Goal: Entertainment & Leisure: Consume media (video, audio)

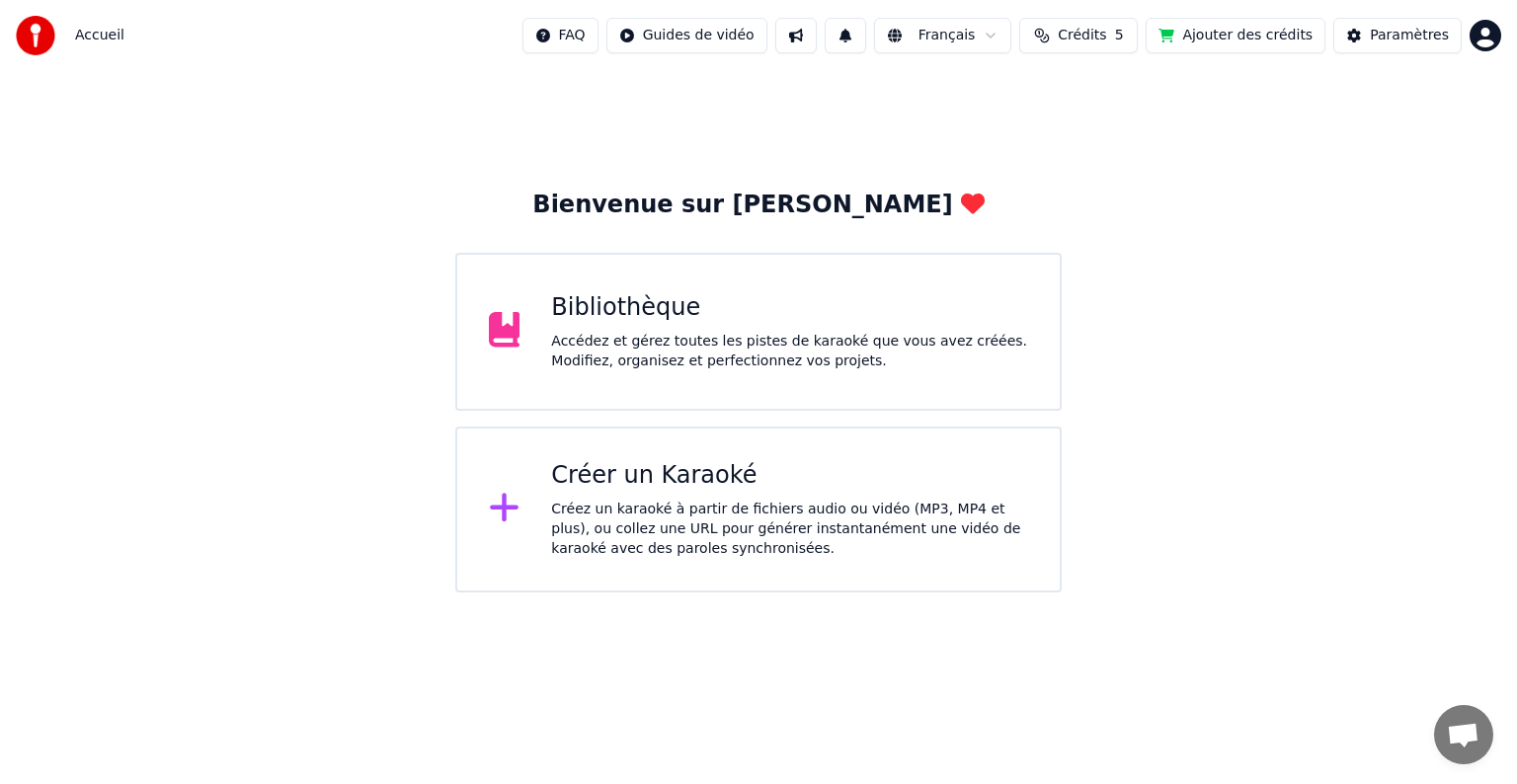
click at [655, 334] on div "Accédez et gérez toutes les pistes de karaoké que vous avez créées. Modifiez, o…" at bounding box center [789, 352] width 477 height 40
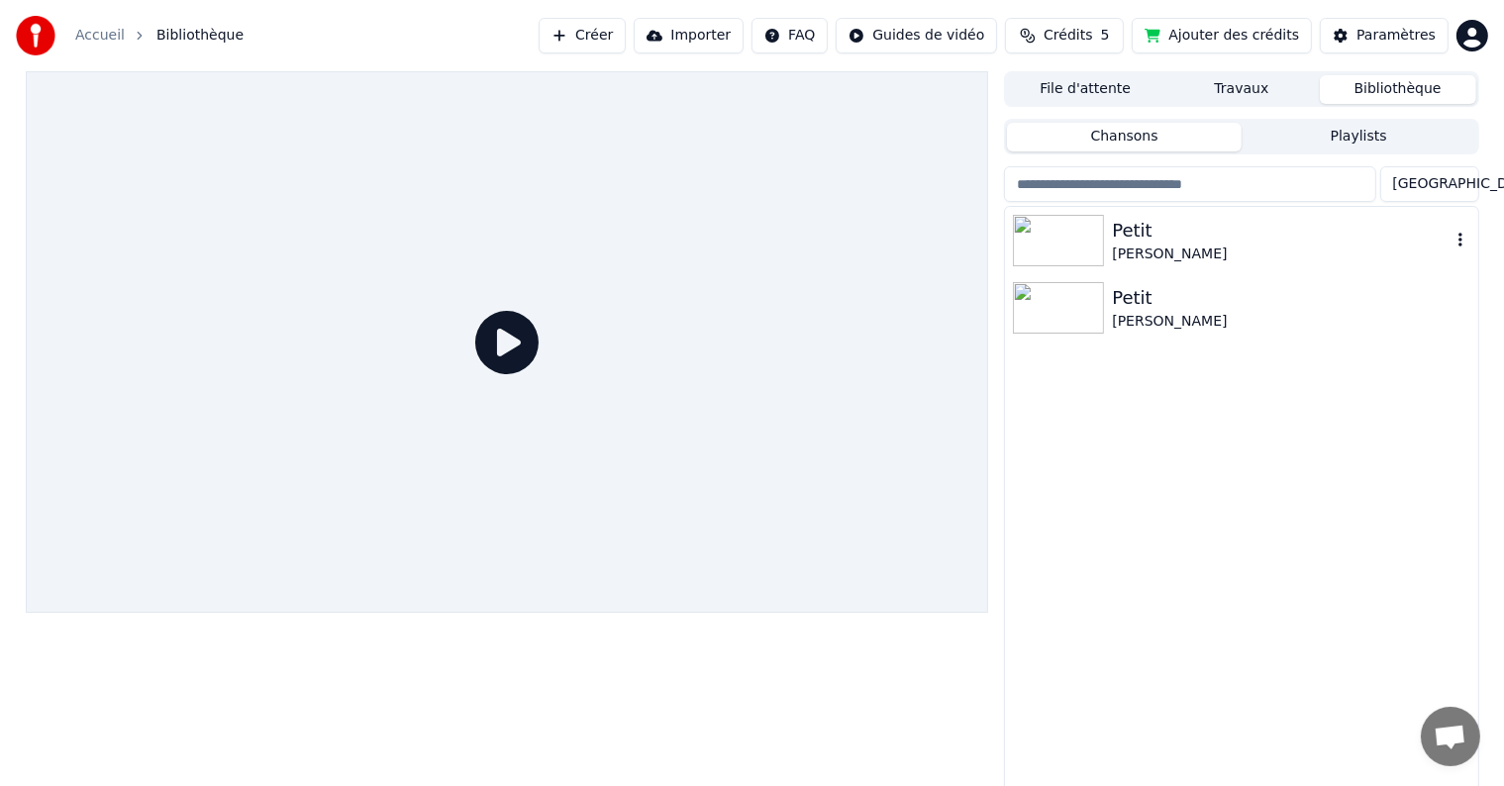
click at [1061, 244] on img at bounding box center [1058, 240] width 91 height 51
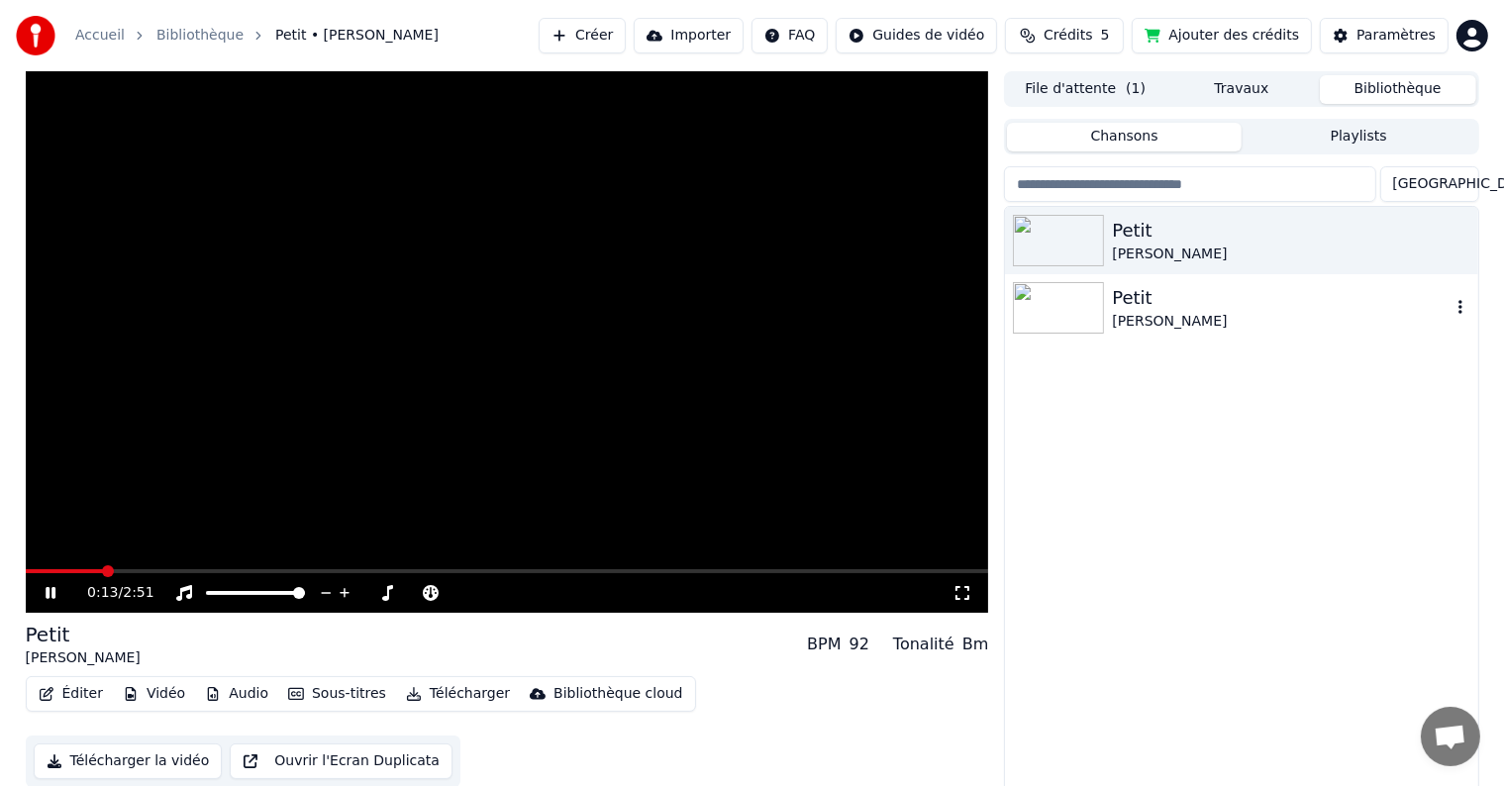
click at [1040, 313] on img at bounding box center [1058, 307] width 91 height 51
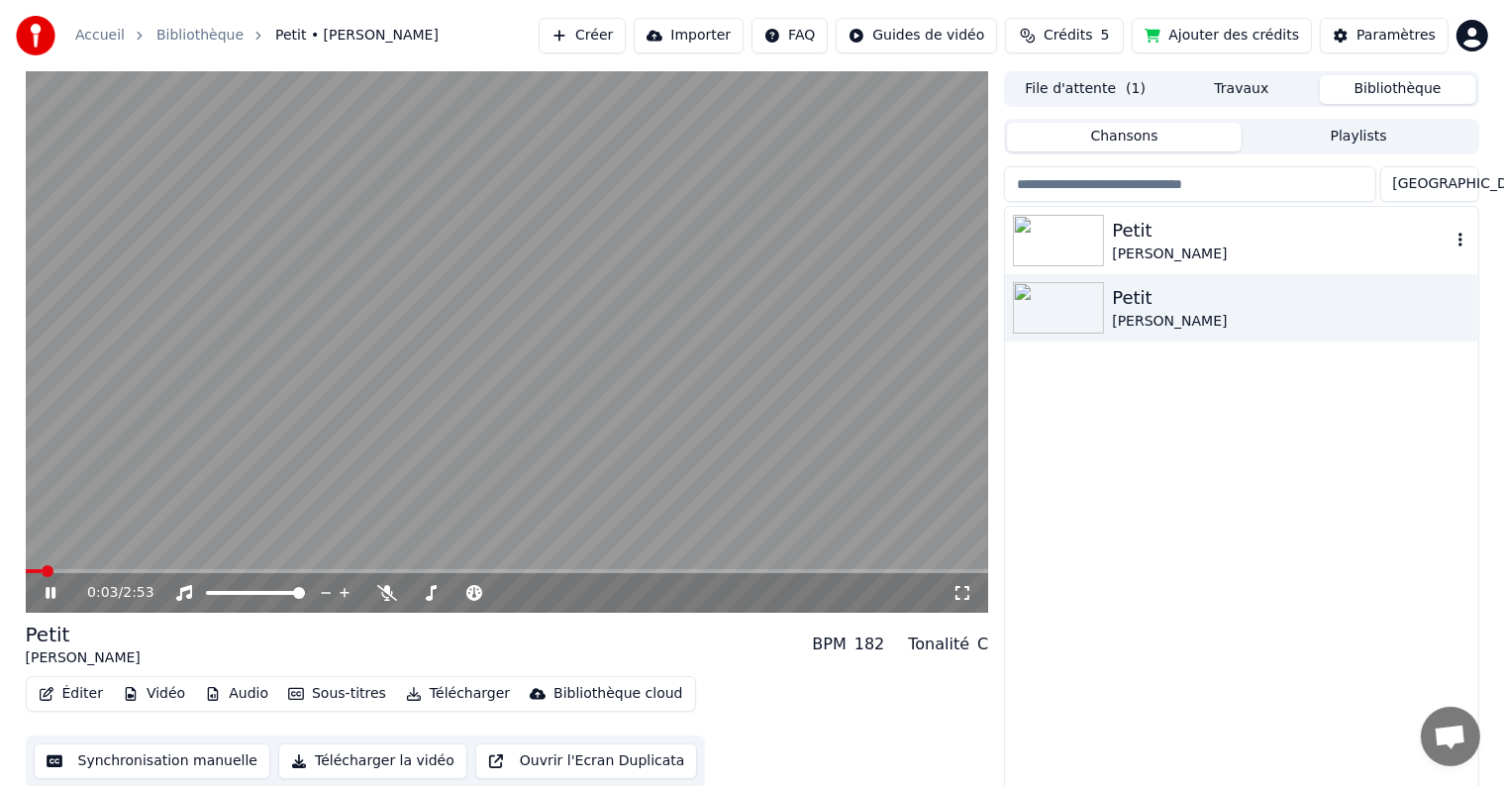
click at [1134, 229] on div "Petit" at bounding box center [1281, 231] width 338 height 28
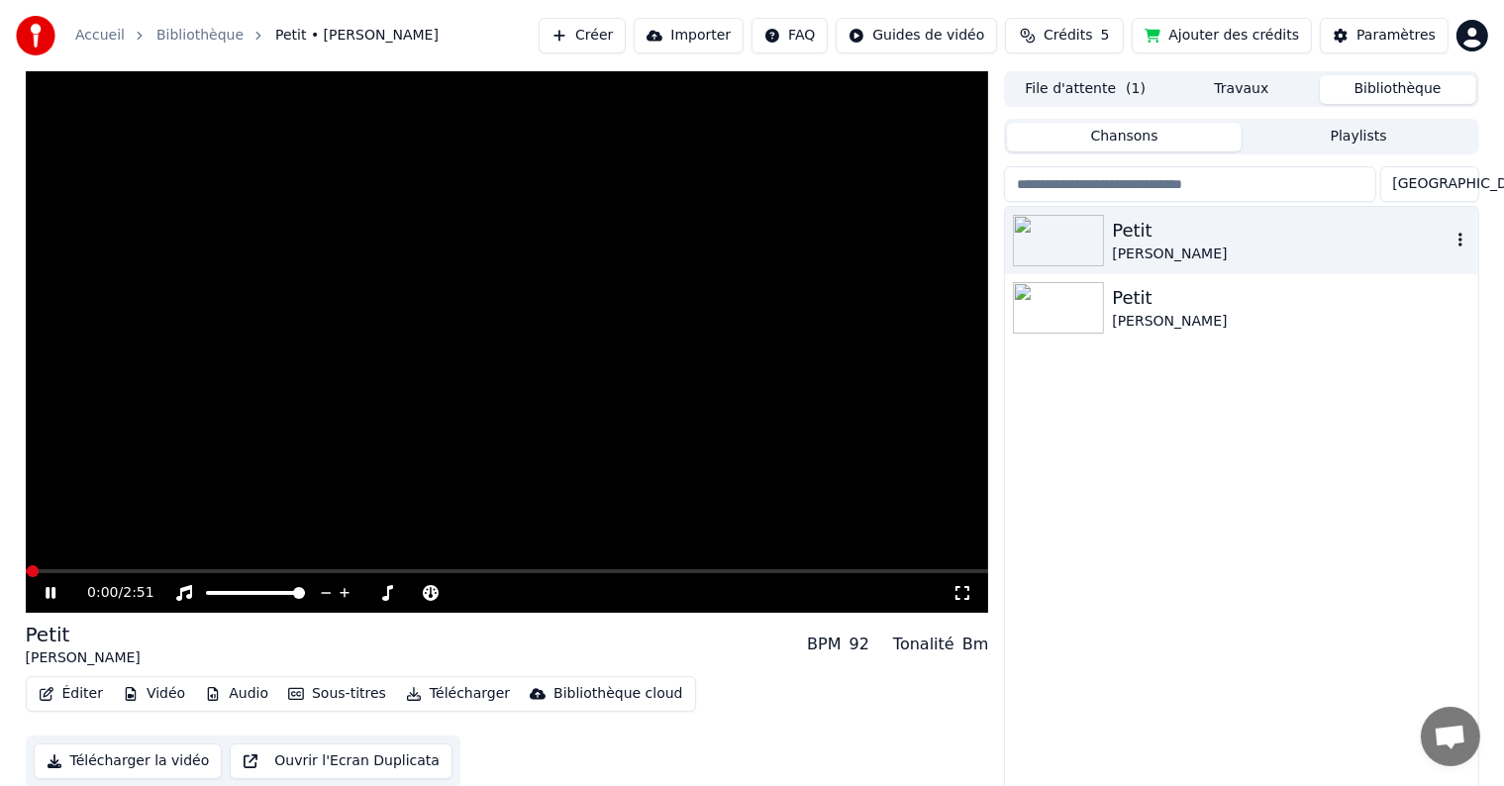
click at [1459, 231] on button "button" at bounding box center [1460, 241] width 20 height 24
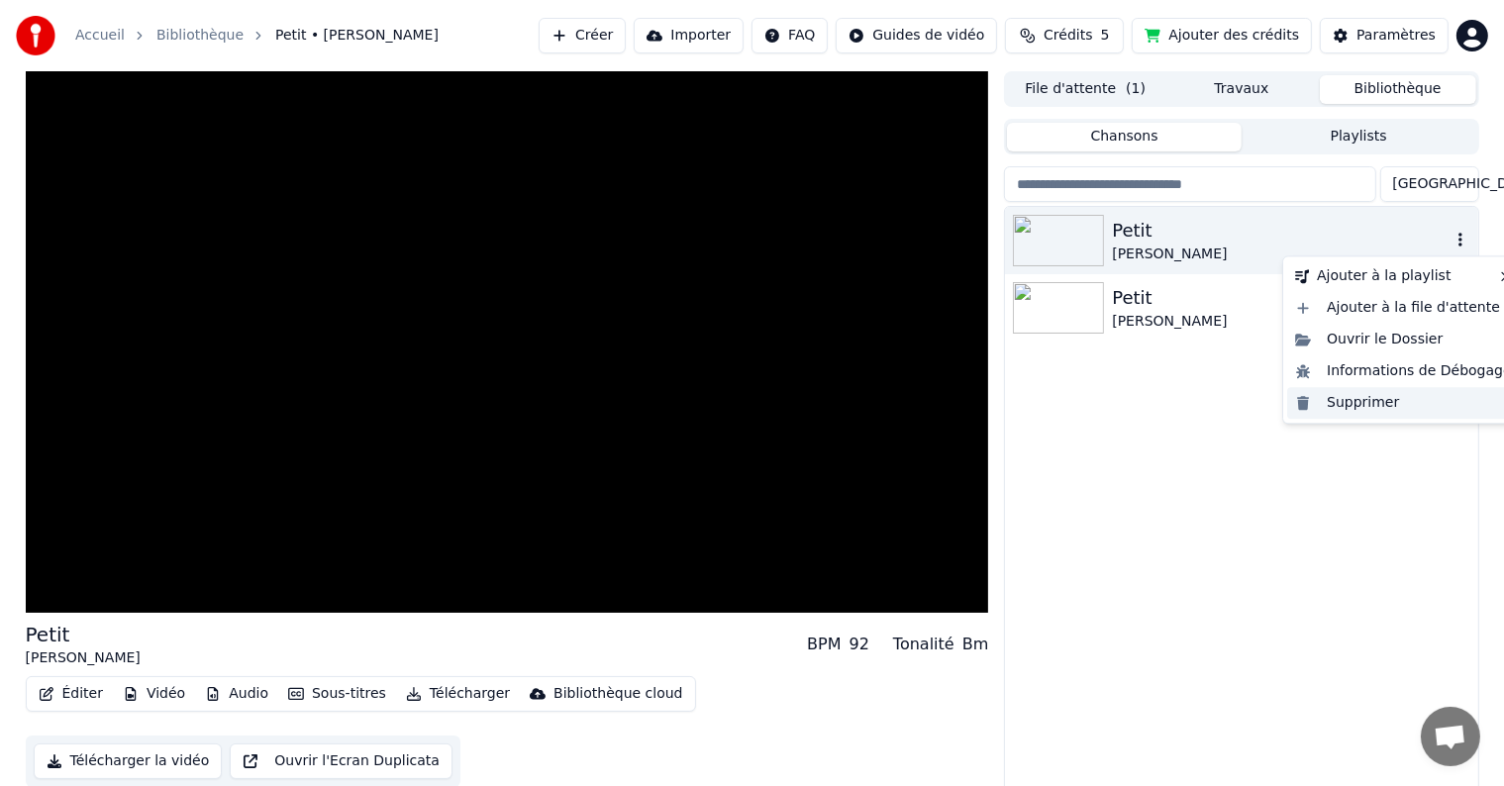
click at [1358, 403] on div "Supprimer" at bounding box center [1403, 403] width 233 height 32
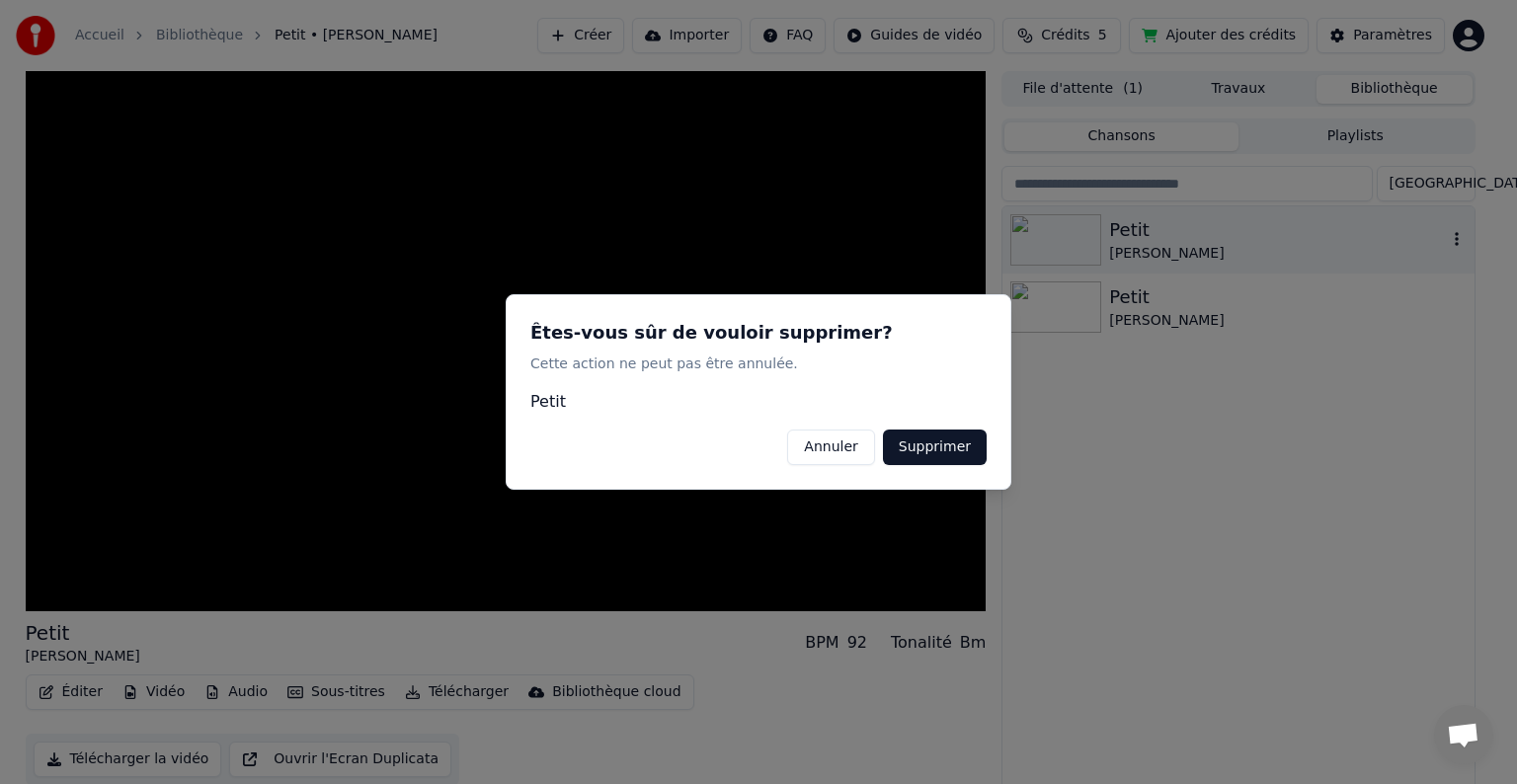
click at [921, 443] on button "Supprimer" at bounding box center [935, 448] width 104 height 36
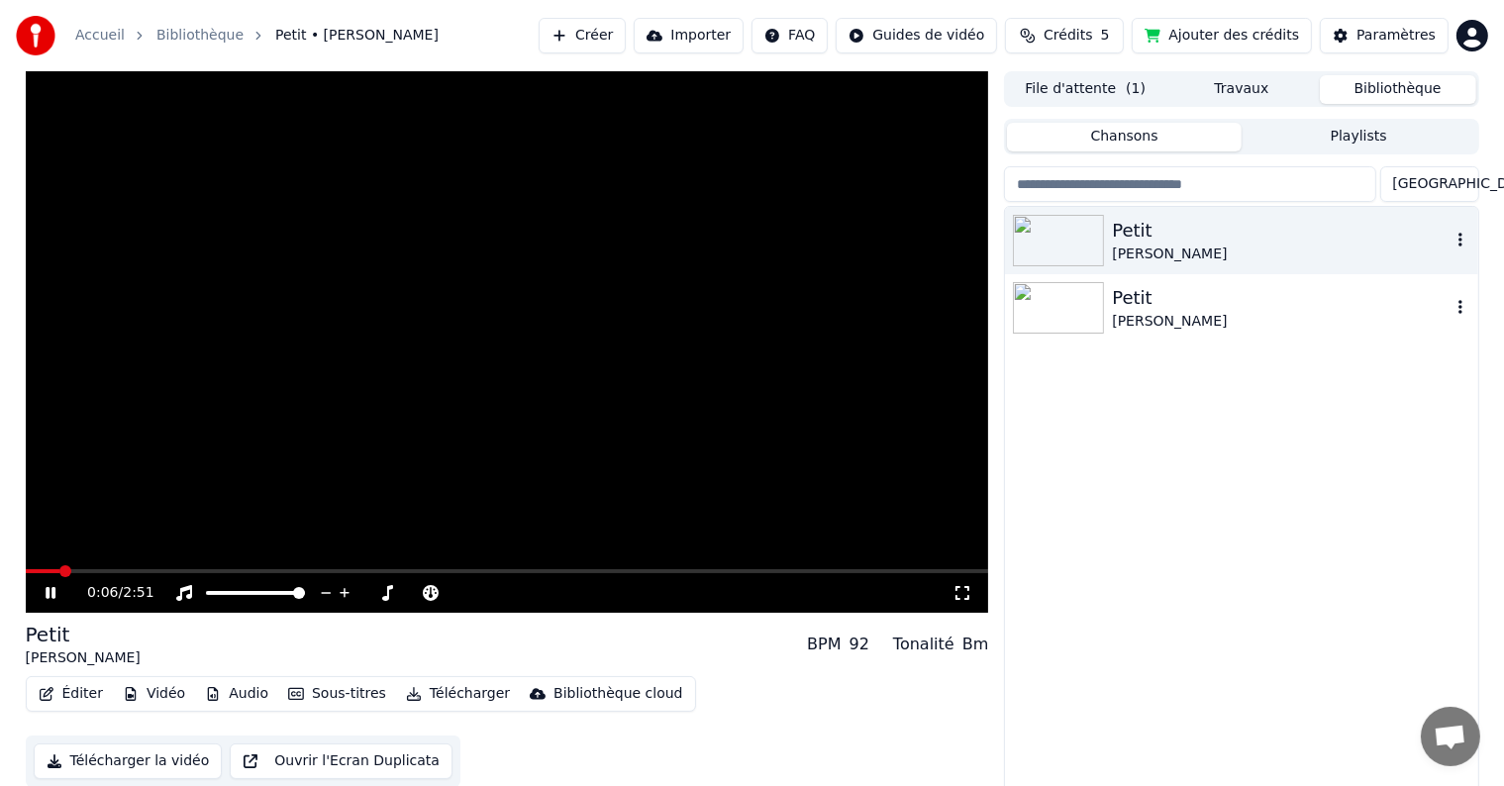
click at [1045, 316] on img at bounding box center [1058, 307] width 91 height 51
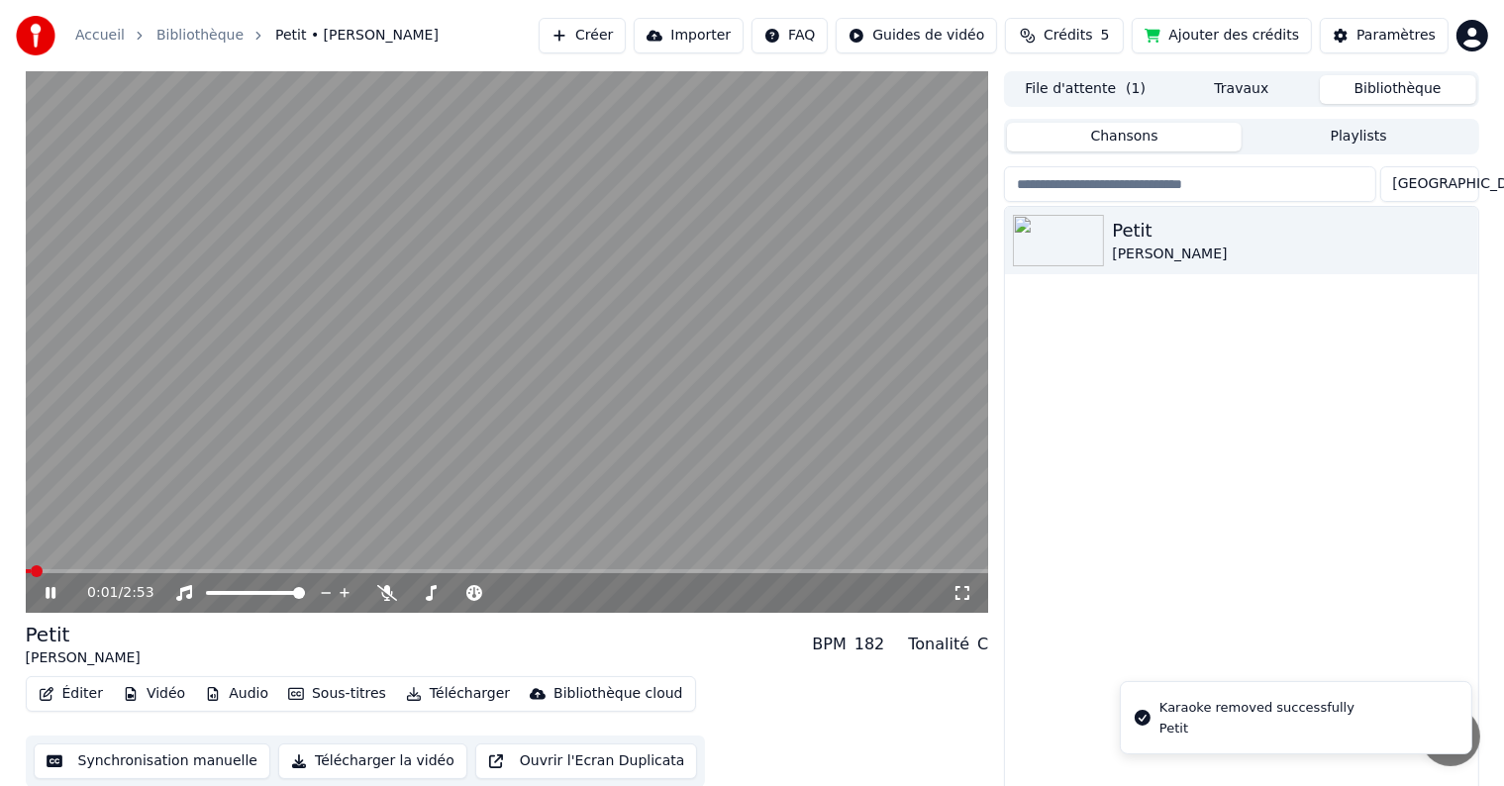
click at [71, 568] on video at bounding box center [507, 341] width 963 height 541
click at [78, 570] on span at bounding box center [507, 571] width 963 height 4
click at [45, 592] on icon at bounding box center [51, 593] width 12 height 14
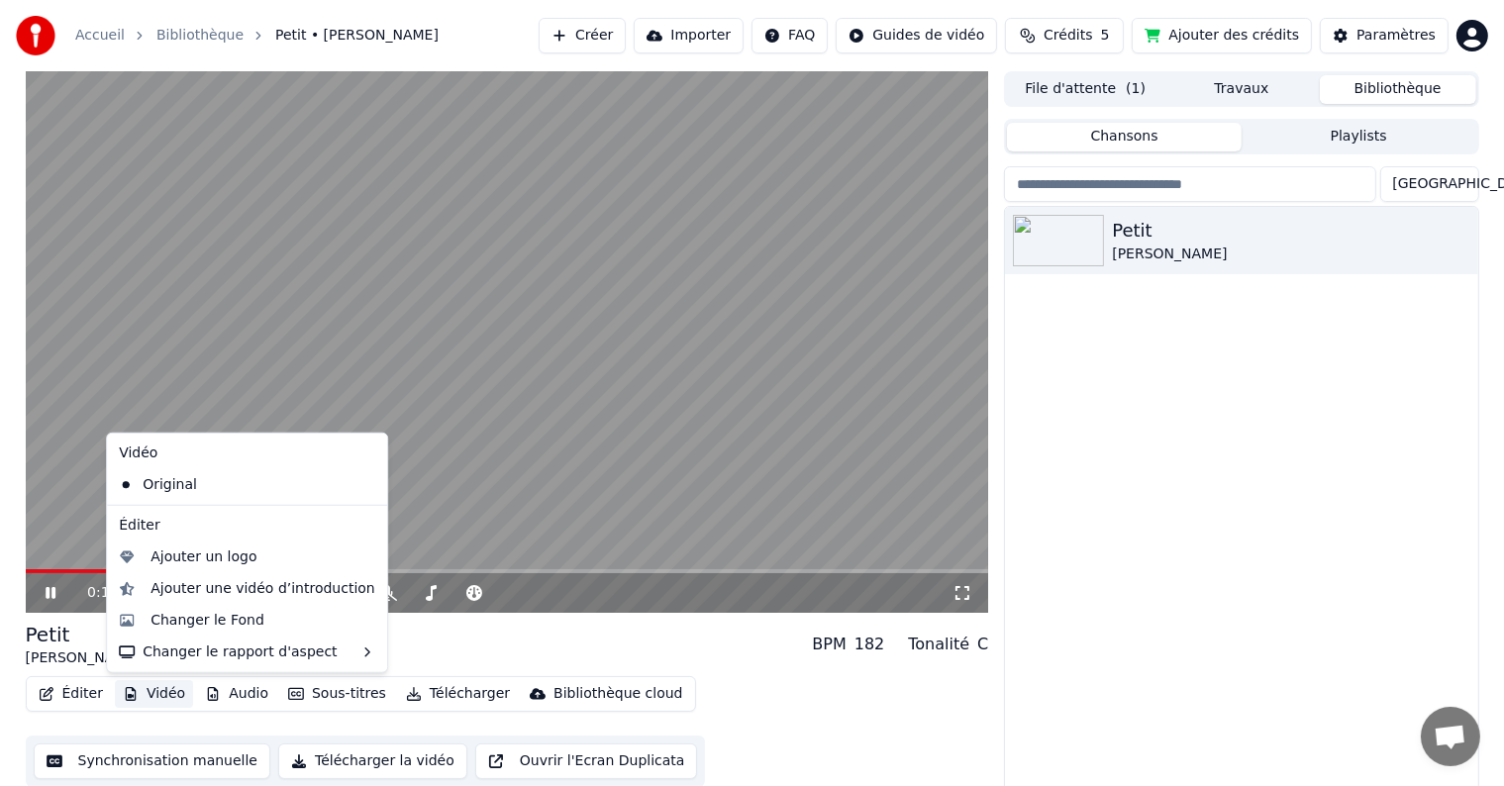
click at [135, 697] on button "Vidéo" at bounding box center [154, 694] width 78 height 28
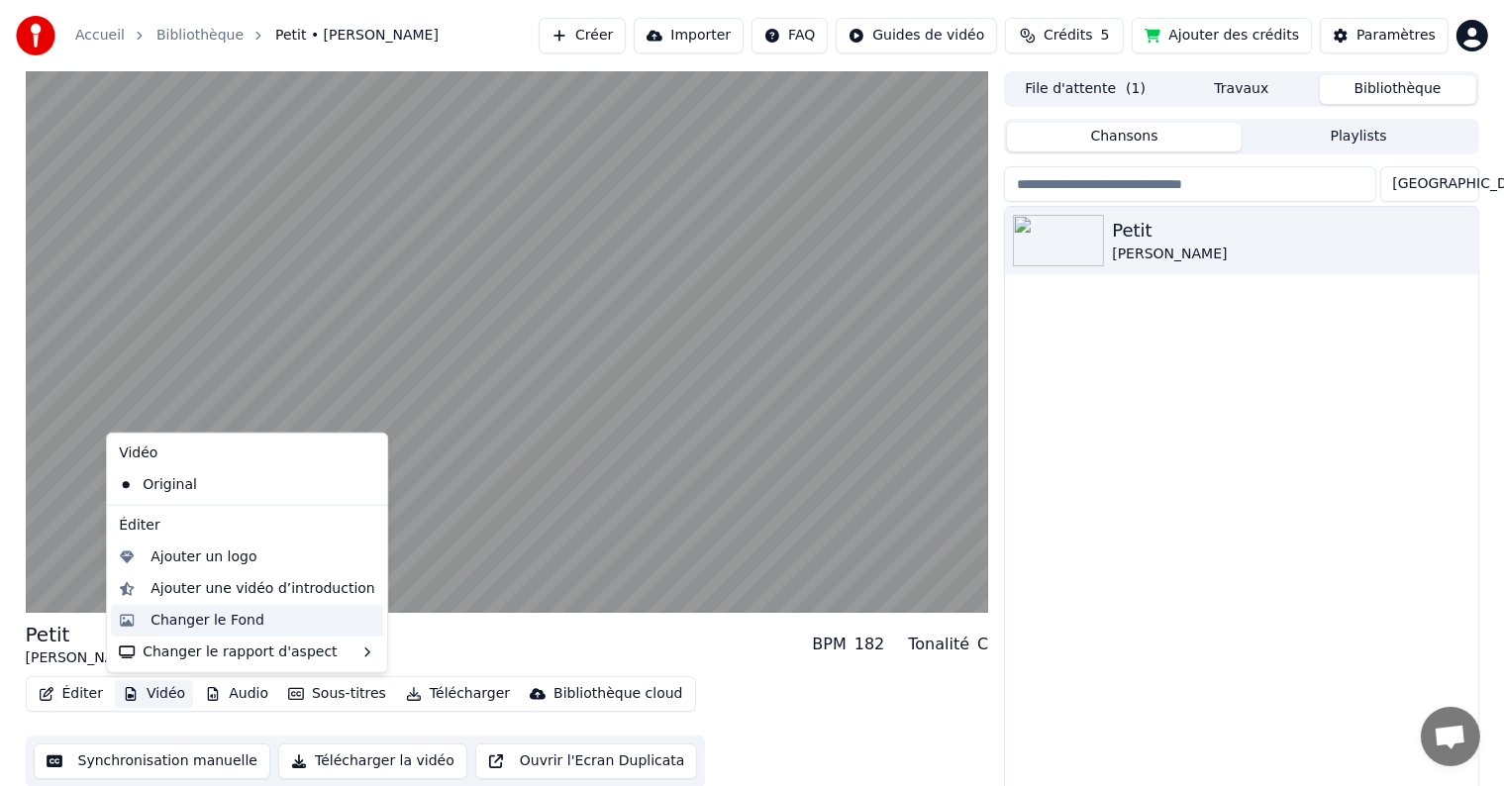
click at [162, 629] on div "Changer le Fond" at bounding box center [207, 621] width 114 height 20
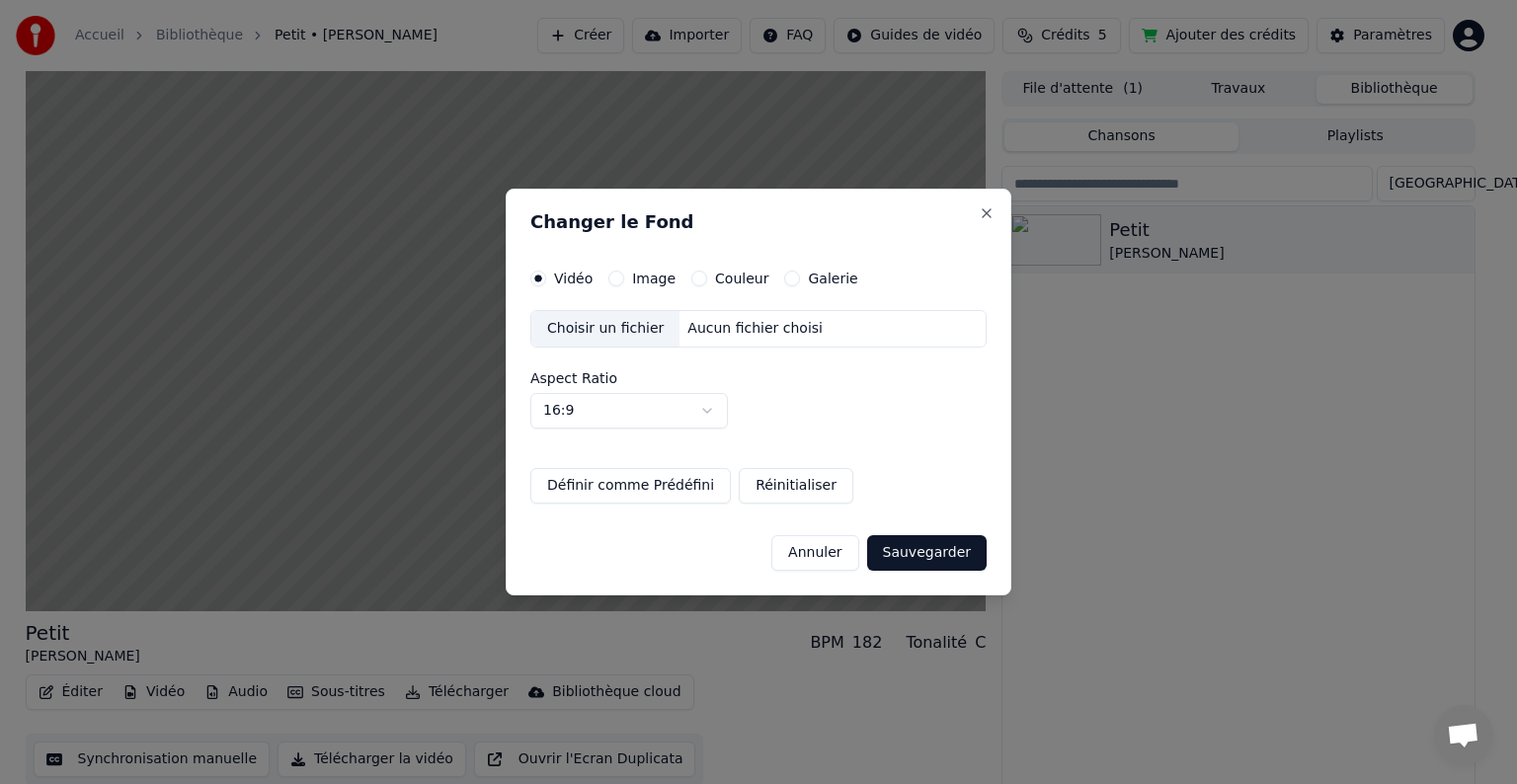
click at [550, 278] on div "Vidéo" at bounding box center [562, 278] width 62 height 16
click at [597, 329] on div "Choisir un fichier" at bounding box center [606, 329] width 148 height 36
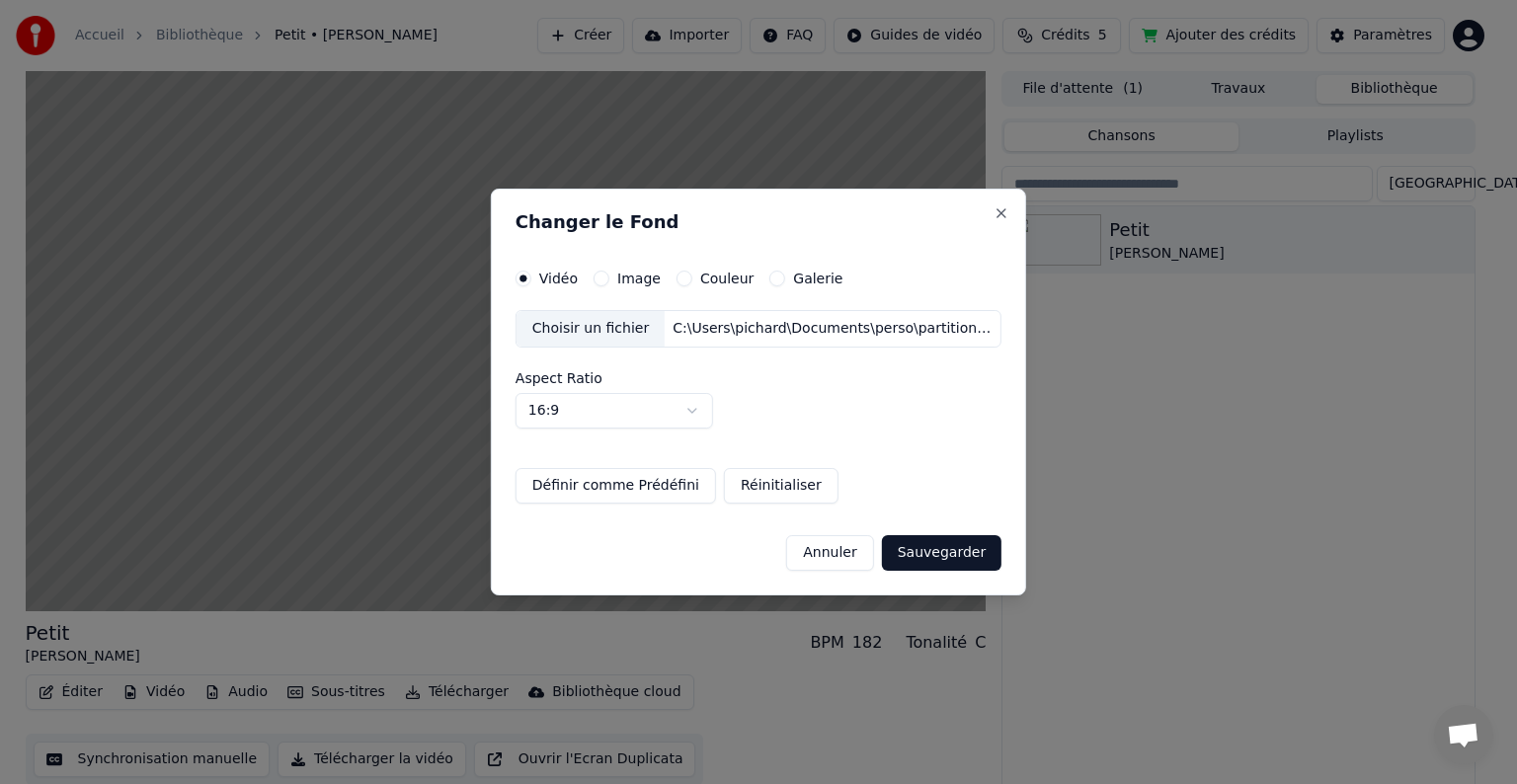
click at [839, 554] on button "Annuler" at bounding box center [829, 554] width 87 height 36
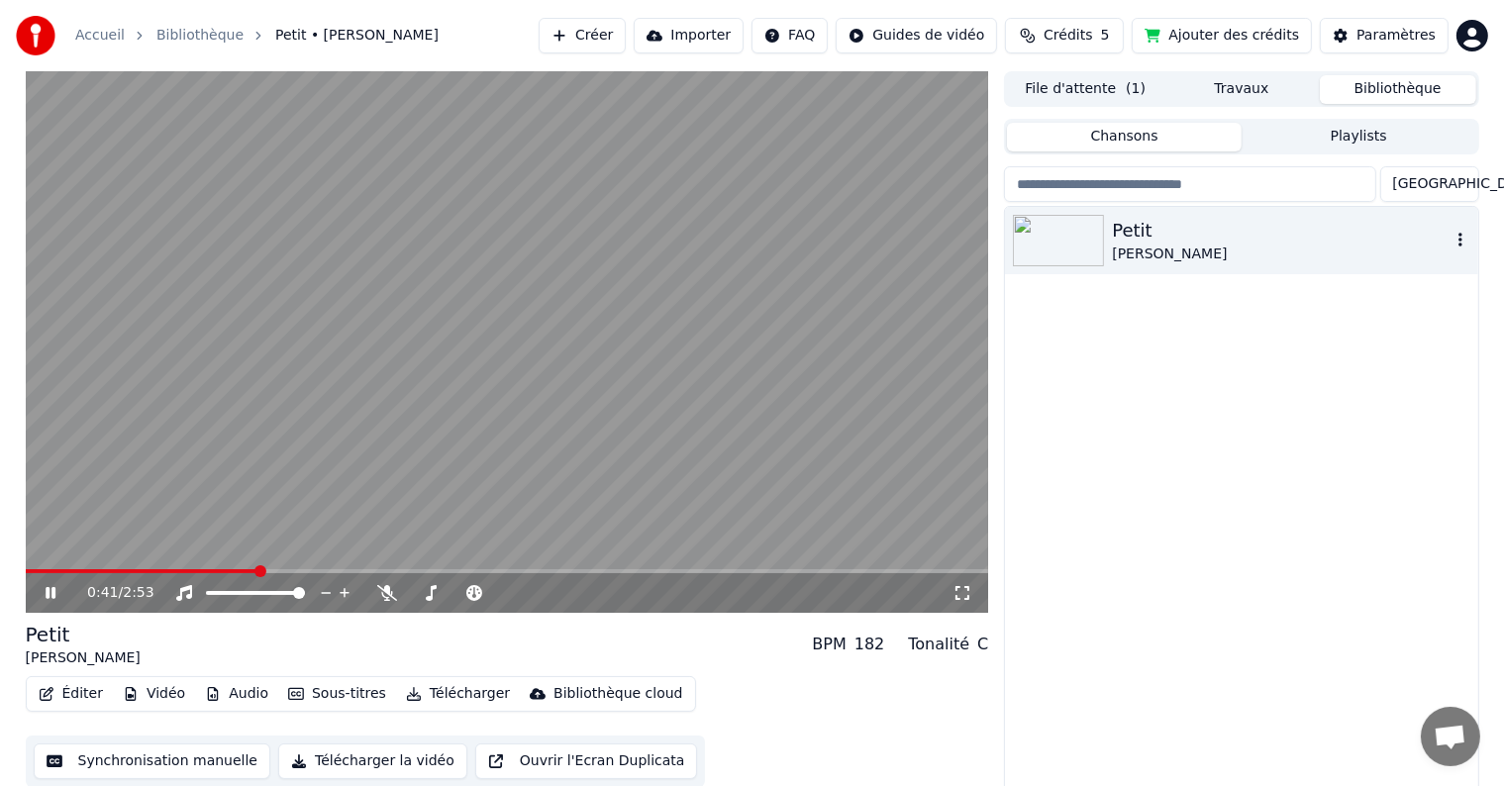
click at [1051, 247] on img at bounding box center [1058, 240] width 91 height 51
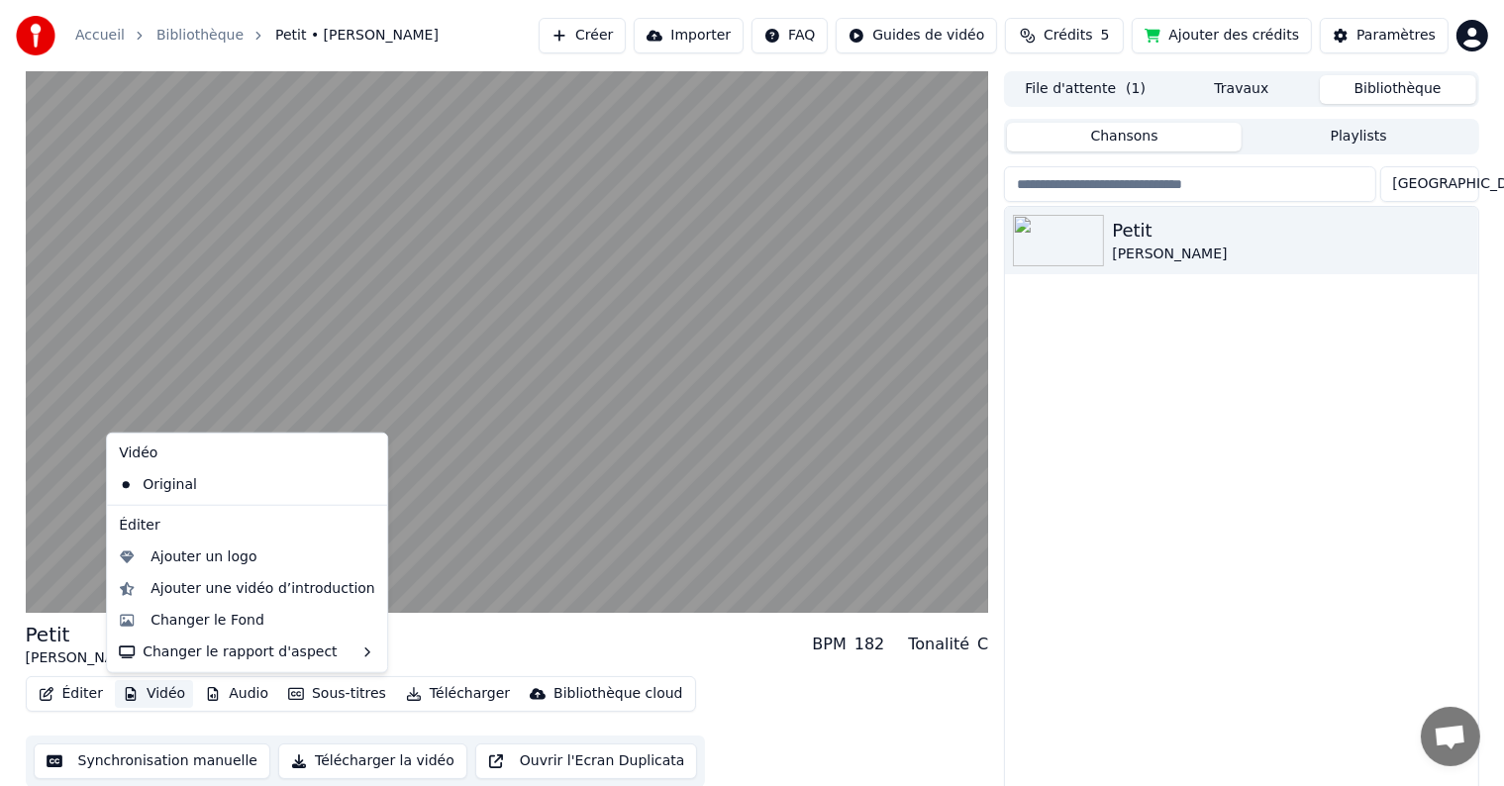
click at [168, 695] on button "Vidéo" at bounding box center [154, 694] width 78 height 28
click at [180, 624] on div "Changer le Fond" at bounding box center [207, 621] width 114 height 20
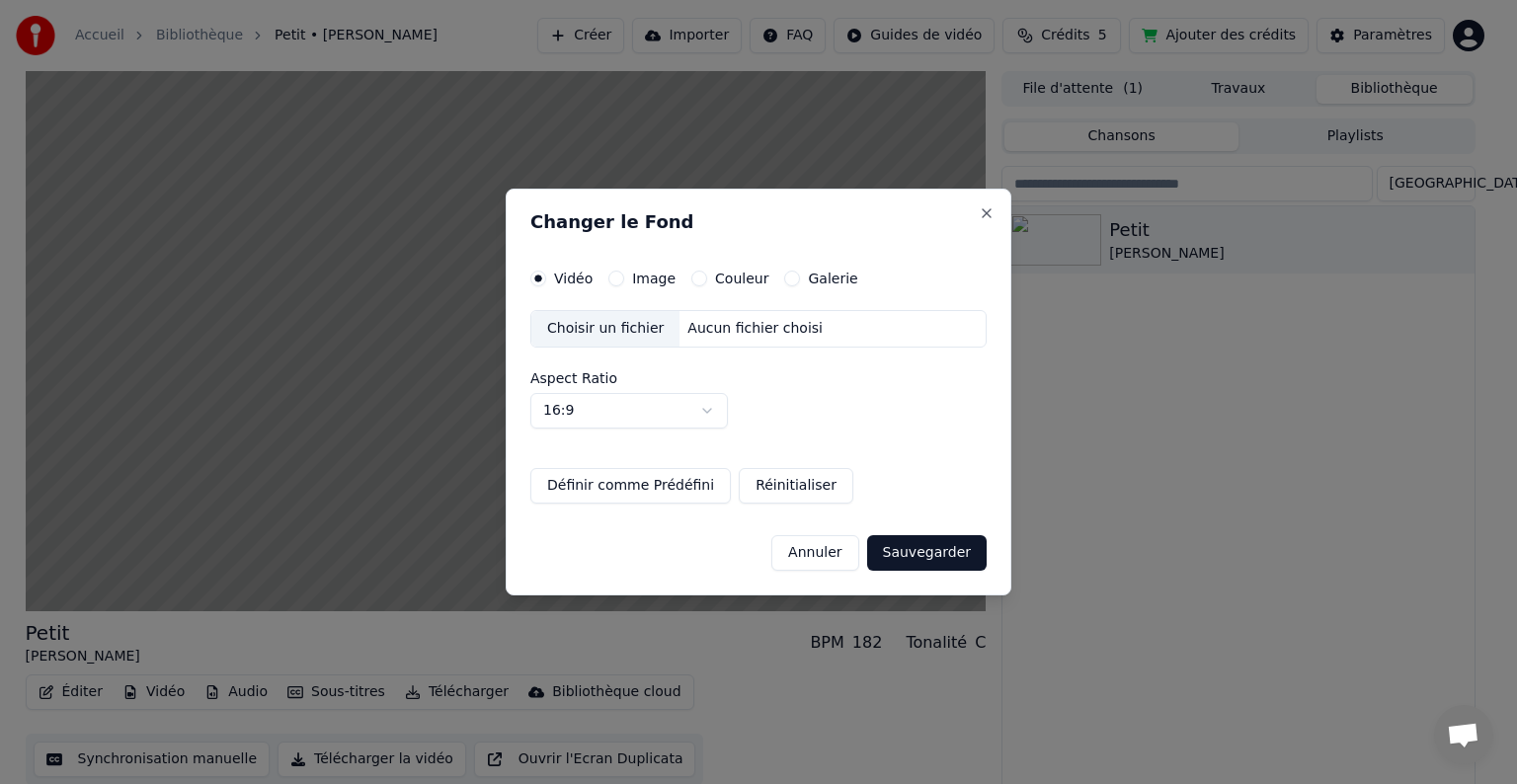
click at [624, 334] on div "Choisir un fichier" at bounding box center [606, 329] width 148 height 36
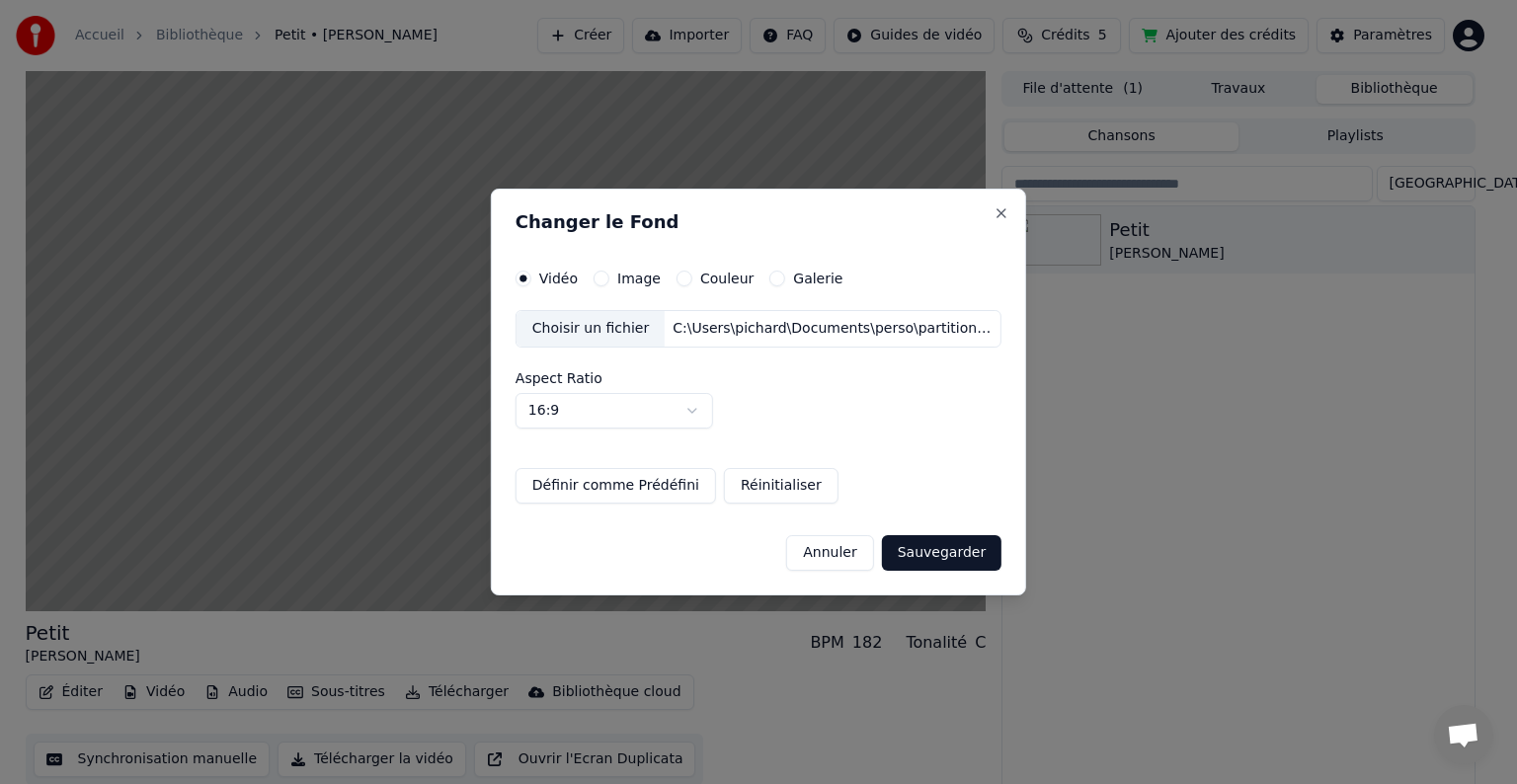
click at [909, 555] on button "Sauvegarder" at bounding box center [942, 554] width 120 height 36
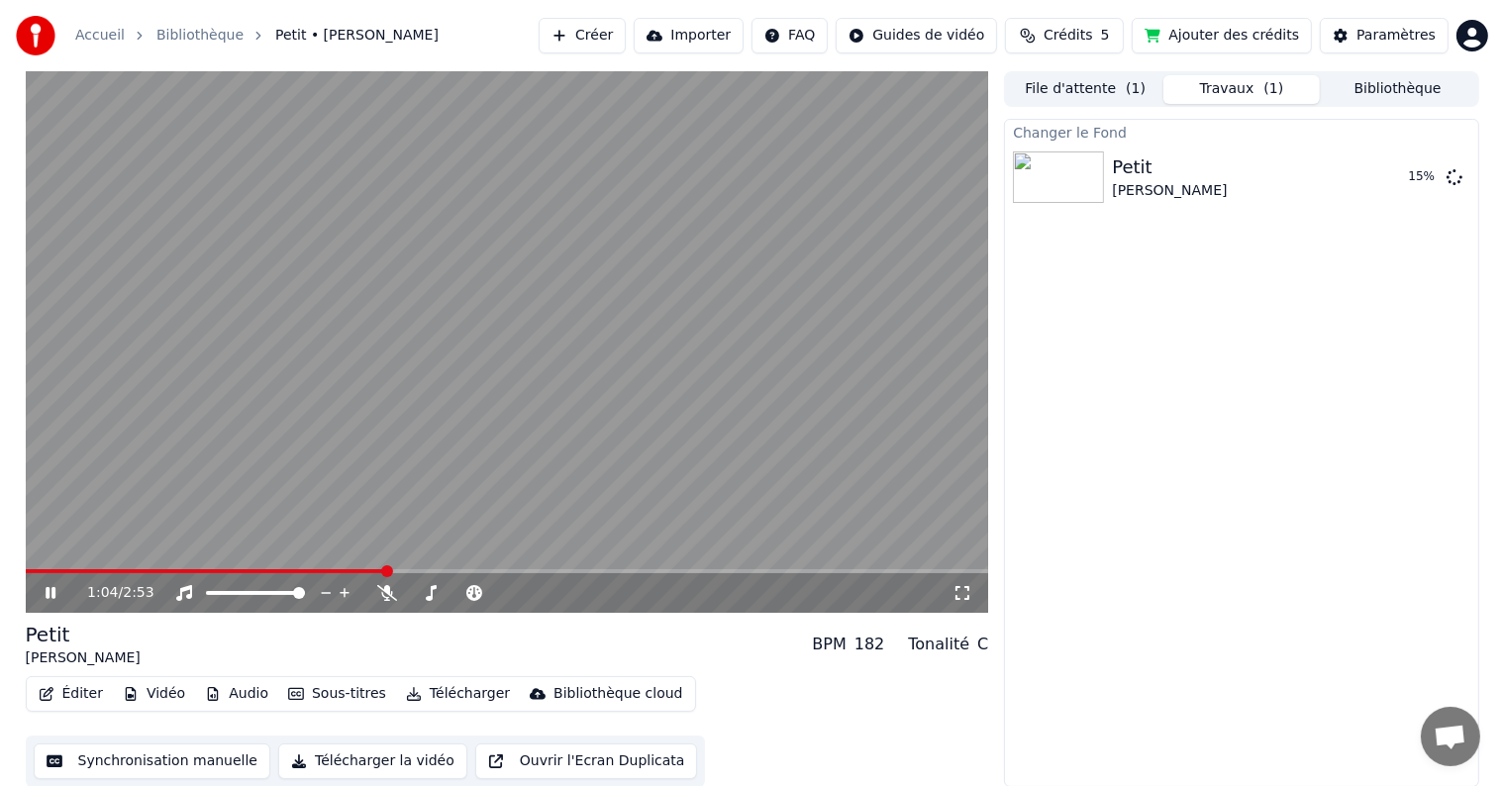
click at [51, 593] on icon at bounding box center [51, 593] width 10 height 12
click at [26, 571] on span at bounding box center [26, 571] width 0 height 4
click at [47, 598] on icon at bounding box center [51, 593] width 12 height 14
click at [47, 597] on icon at bounding box center [51, 593] width 10 height 12
click at [1388, 184] on button "Jouer" at bounding box center [1403, 177] width 69 height 36
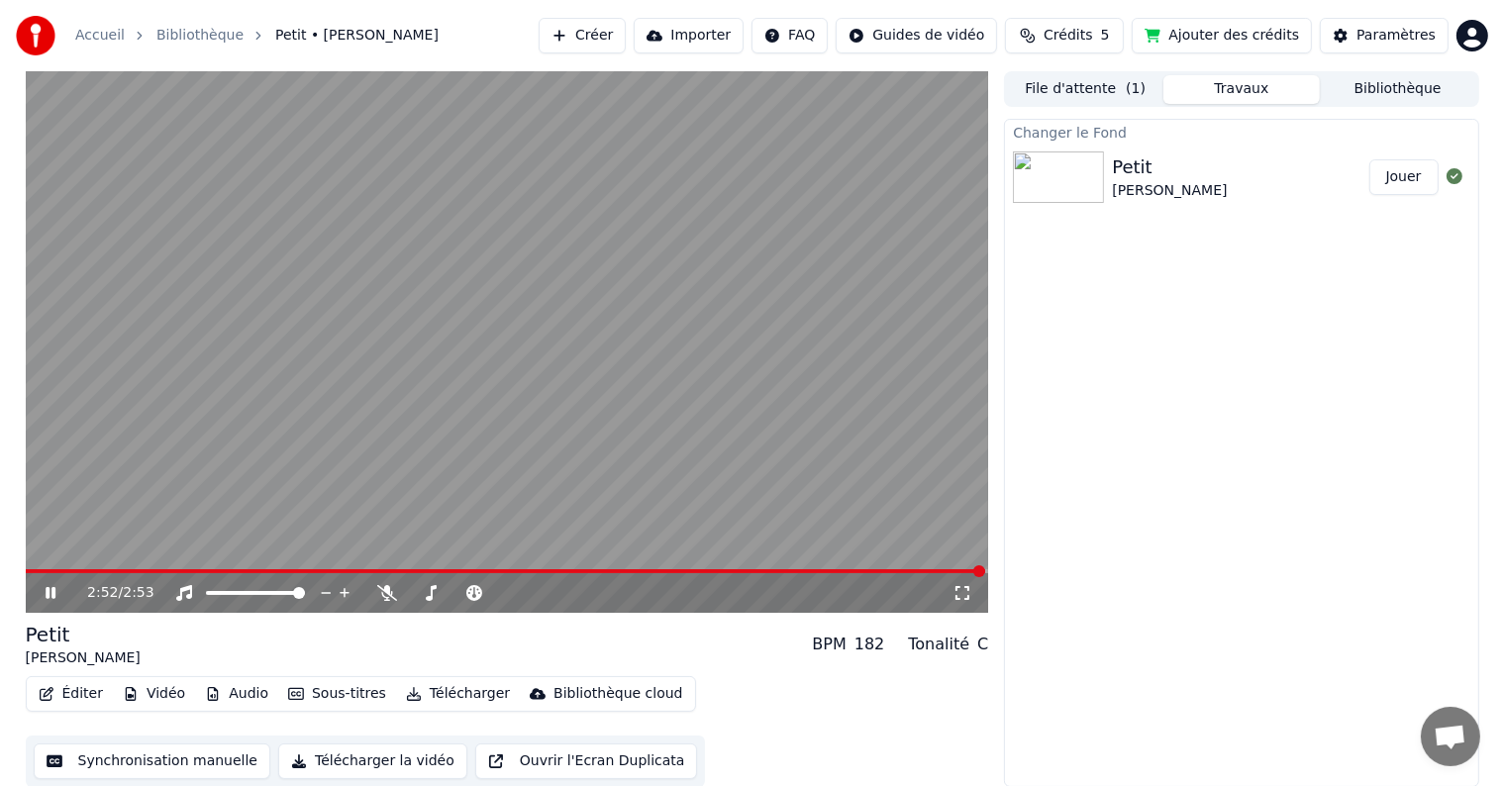
click at [378, 762] on button "Télécharger la vidéo" at bounding box center [372, 761] width 189 height 36
click at [1407, 179] on button "Afficher" at bounding box center [1393, 177] width 87 height 36
